Goal: Task Accomplishment & Management: Manage account settings

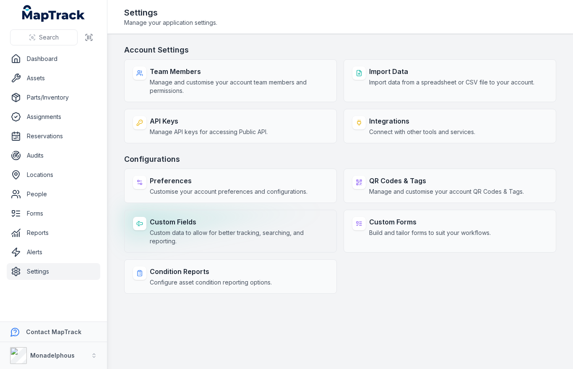
click at [277, 230] on span "Custom data to allow for better tracking, searching, and reporting." at bounding box center [239, 236] width 178 height 17
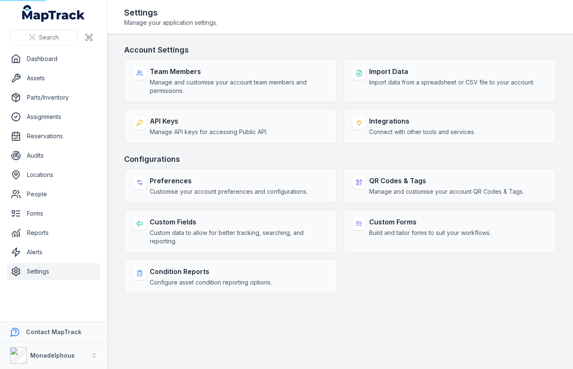
click at [325, 158] on h3 "Configurations" at bounding box center [340, 159] width 432 height 12
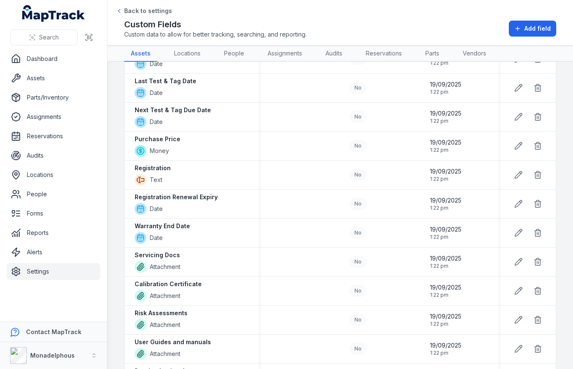
scroll to position [443, 0]
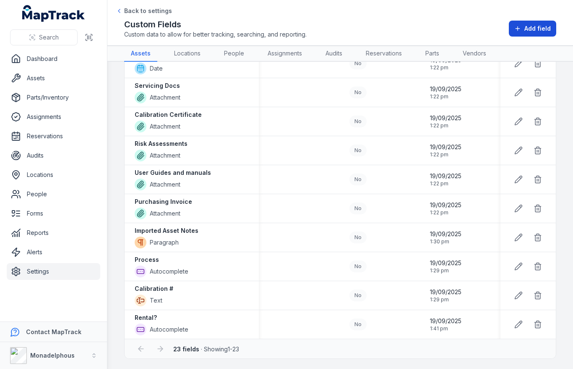
click at [521, 33] on button "Add field" at bounding box center [532, 29] width 47 height 16
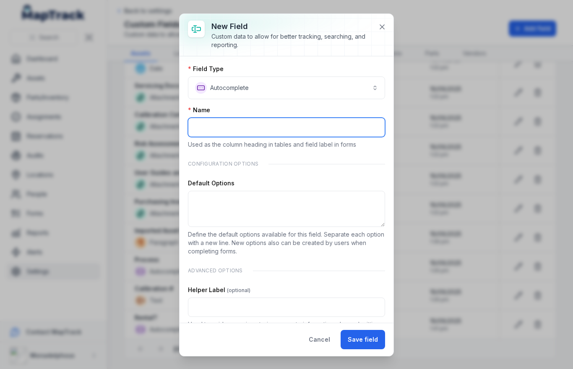
click at [228, 125] on input ":ra:-form-item-label" at bounding box center [286, 127] width 197 height 19
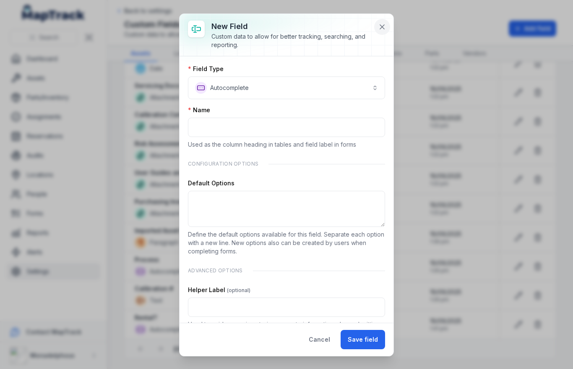
click at [387, 29] on button at bounding box center [382, 27] width 16 height 16
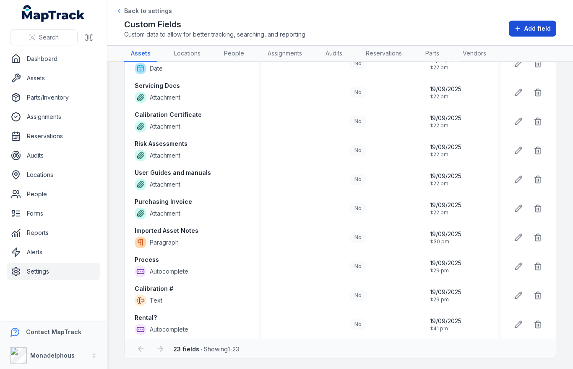
click at [524, 34] on button "Add field" at bounding box center [532, 29] width 47 height 16
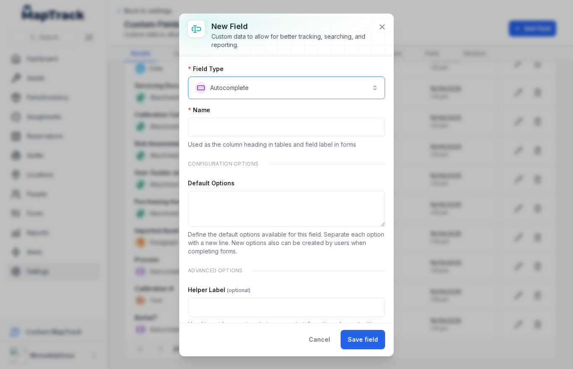
click at [295, 94] on button "**********" at bounding box center [286, 87] width 197 height 23
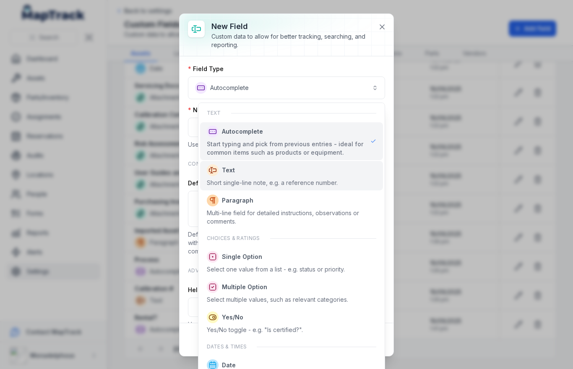
click at [260, 167] on span "Text" at bounding box center [272, 170] width 131 height 12
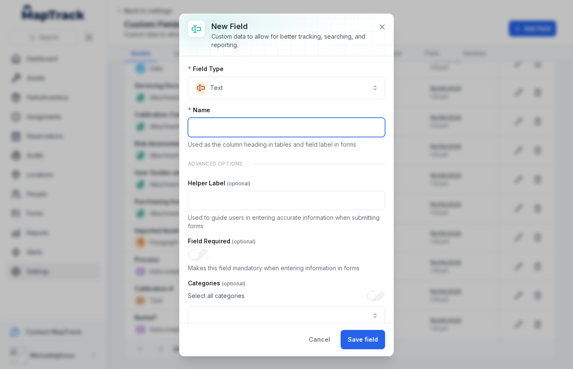
click at [270, 131] on input ":ru:-form-item-label" at bounding box center [286, 127] width 197 height 19
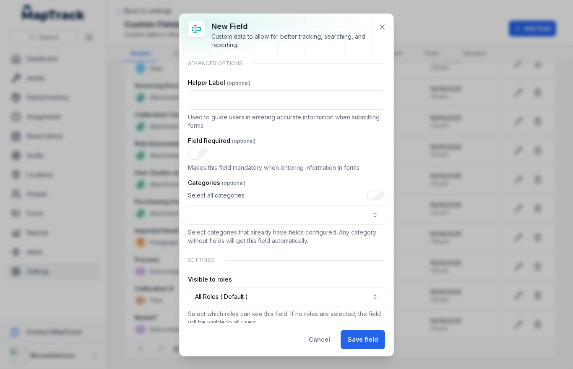
scroll to position [113, 0]
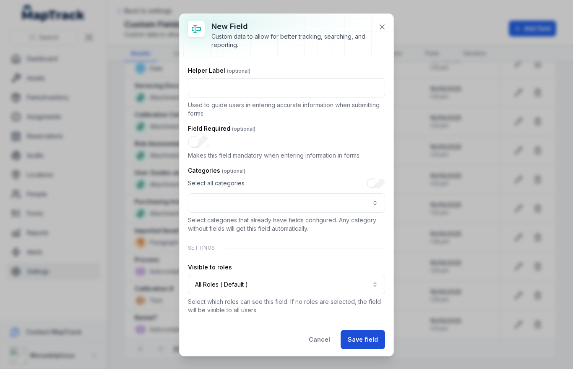
type input "*********"
click at [356, 340] on button "Save field" at bounding box center [363, 339] width 44 height 19
